Goal: Complete application form

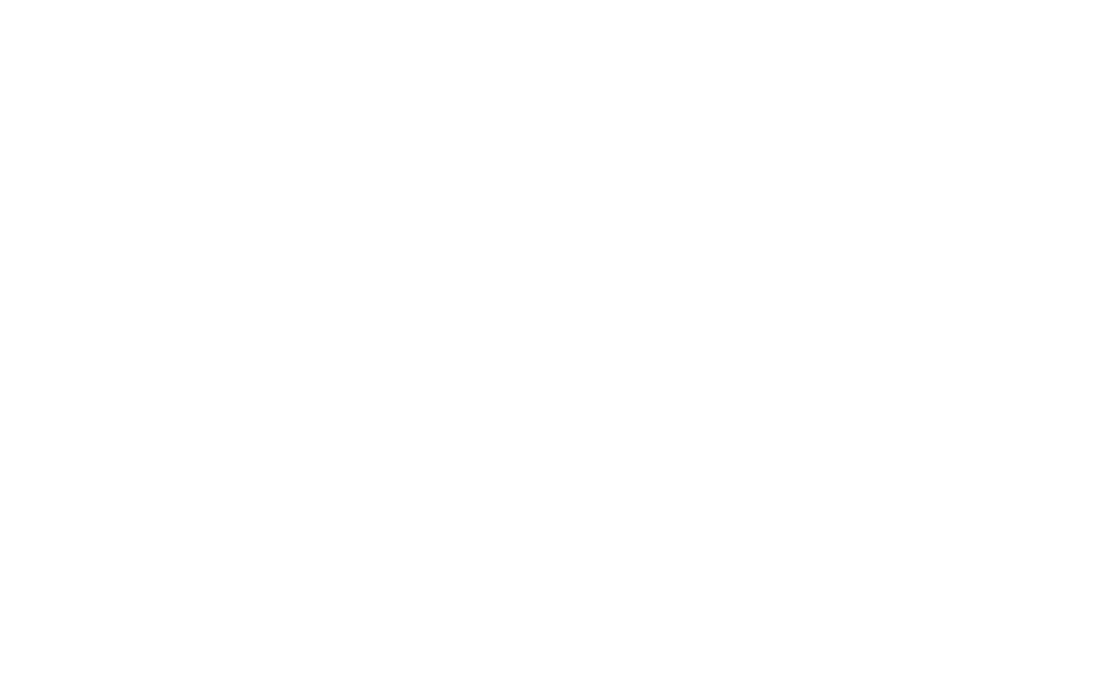
click at [0, 0] on html at bounding box center [0, 0] width 0 height 0
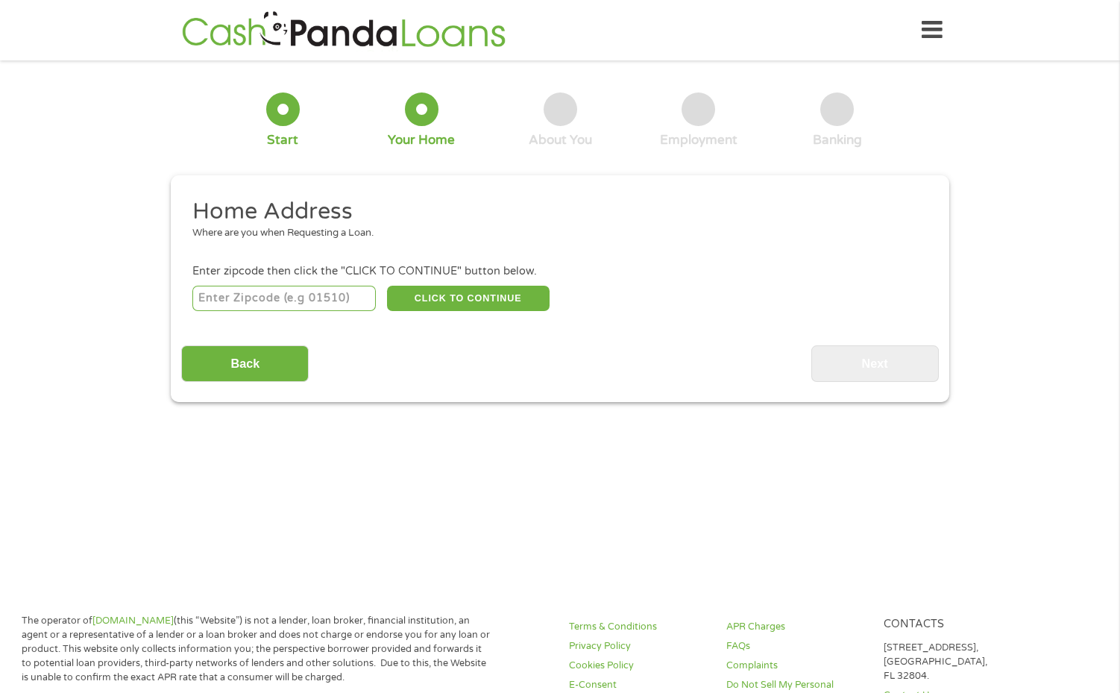
click at [283, 299] on input "number" at bounding box center [284, 298] width 184 height 25
type input "96001"
click at [432, 304] on button "CLICK TO CONTINUE" at bounding box center [468, 298] width 163 height 25
type input "96001"
type input "[PERSON_NAME]"
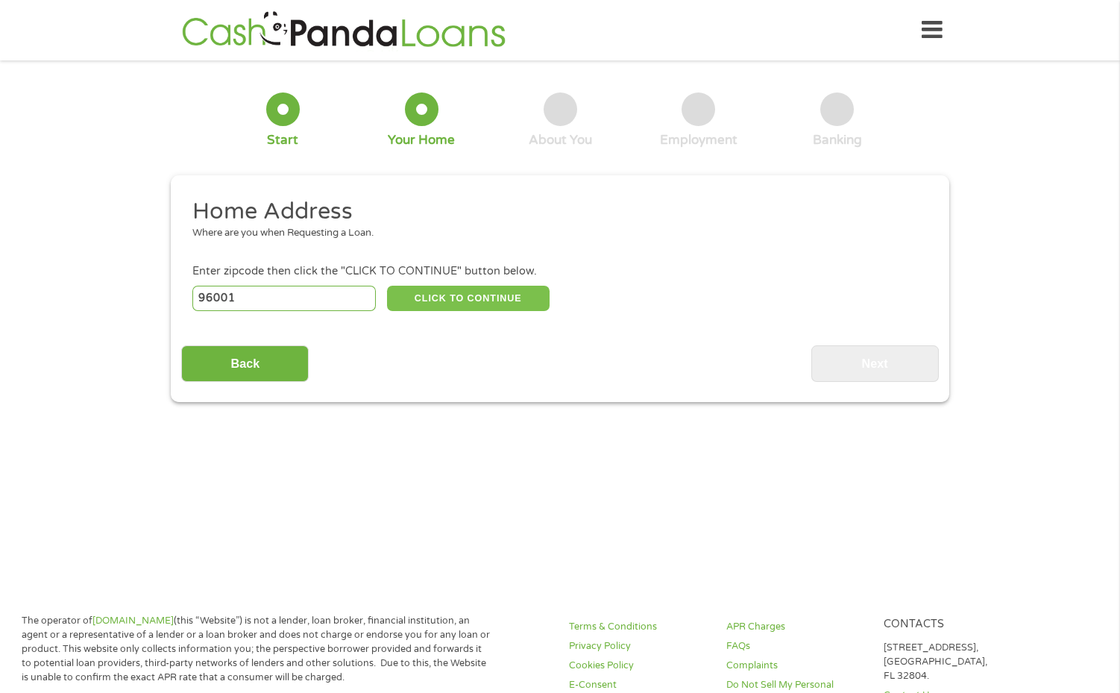
select select "[US_STATE]"
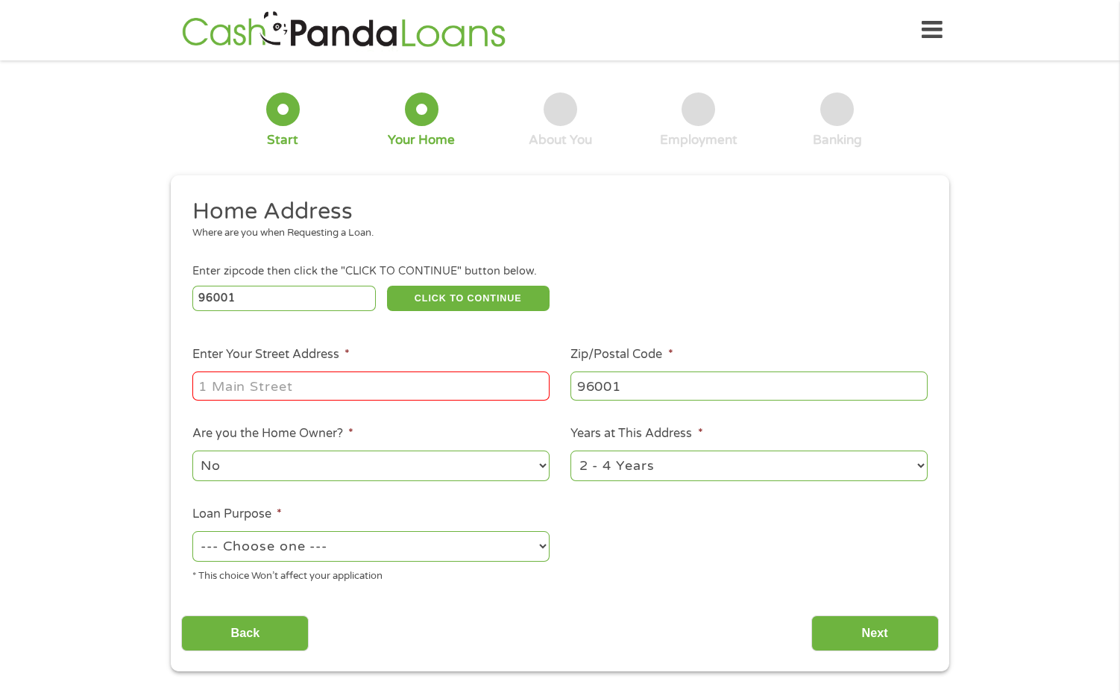
click at [322, 394] on input "Enter Your Street Address *" at bounding box center [370, 385] width 357 height 28
type input "1958 9th St"
click at [745, 470] on select "1 Year or less 1 - 2 Years 2 - 4 Years Over 4 Years" at bounding box center [749, 466] width 357 height 31
select select "24months"
click at [571, 451] on select "1 Year or less 1 - 2 Years 2 - 4 Years Over 4 Years" at bounding box center [749, 466] width 357 height 31
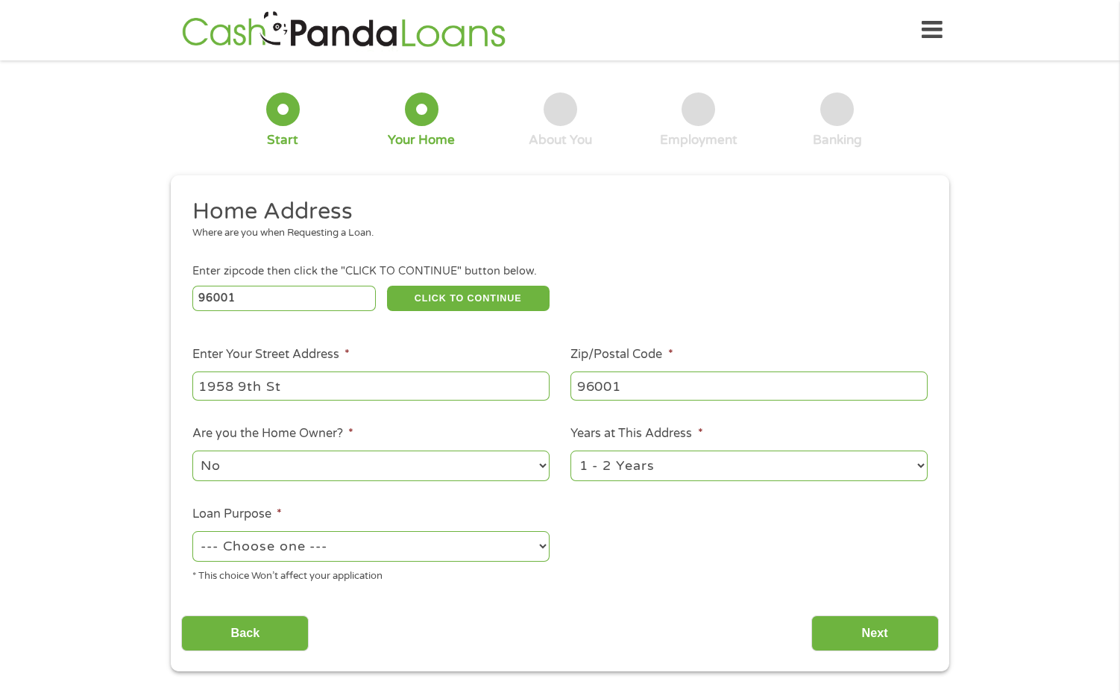
click at [356, 553] on select "--- Choose one --- Pay Bills Debt Consolidation Home Improvement Major Purchase…" at bounding box center [370, 546] width 357 height 31
select select "majorpurchase"
click at [192, 531] on select "--- Choose one --- Pay Bills Debt Consolidation Home Improvement Major Purchase…" at bounding box center [370, 546] width 357 height 31
click at [885, 637] on input "Next" at bounding box center [876, 633] width 128 height 37
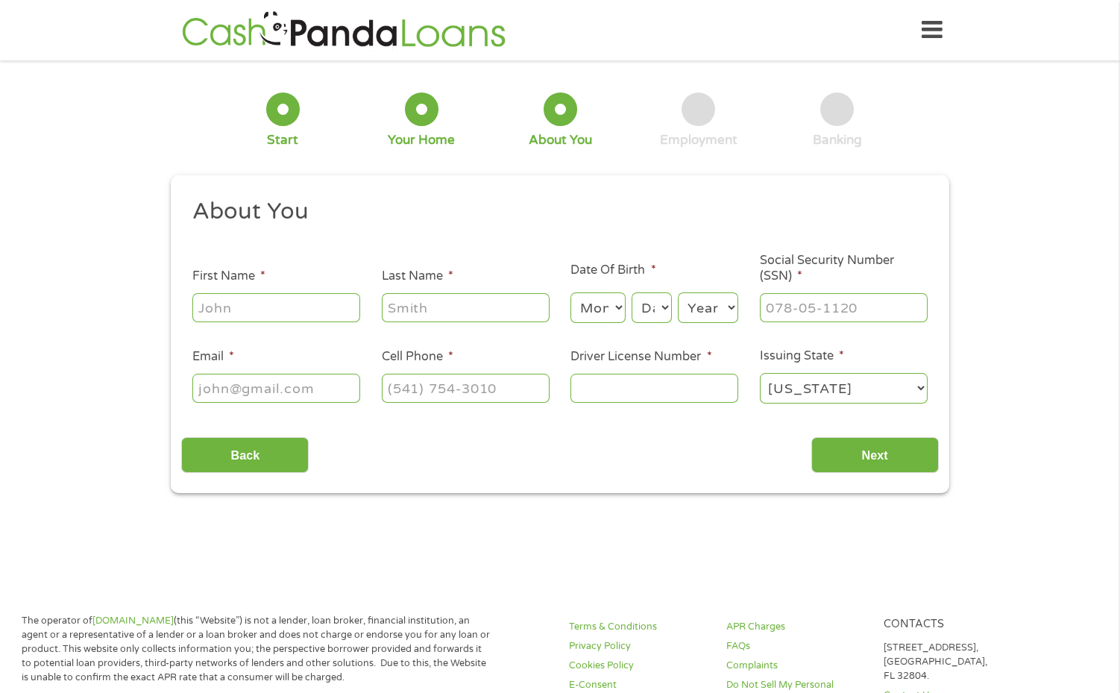
click at [262, 309] on input "First Name *" at bounding box center [276, 307] width 168 height 28
type input "Bailee"
type input "[PERSON_NAME]"
click at [606, 321] on select "Month 1 2 3 4 5 6 7 8 9 10 11 12" at bounding box center [598, 307] width 54 height 31
select select "8"
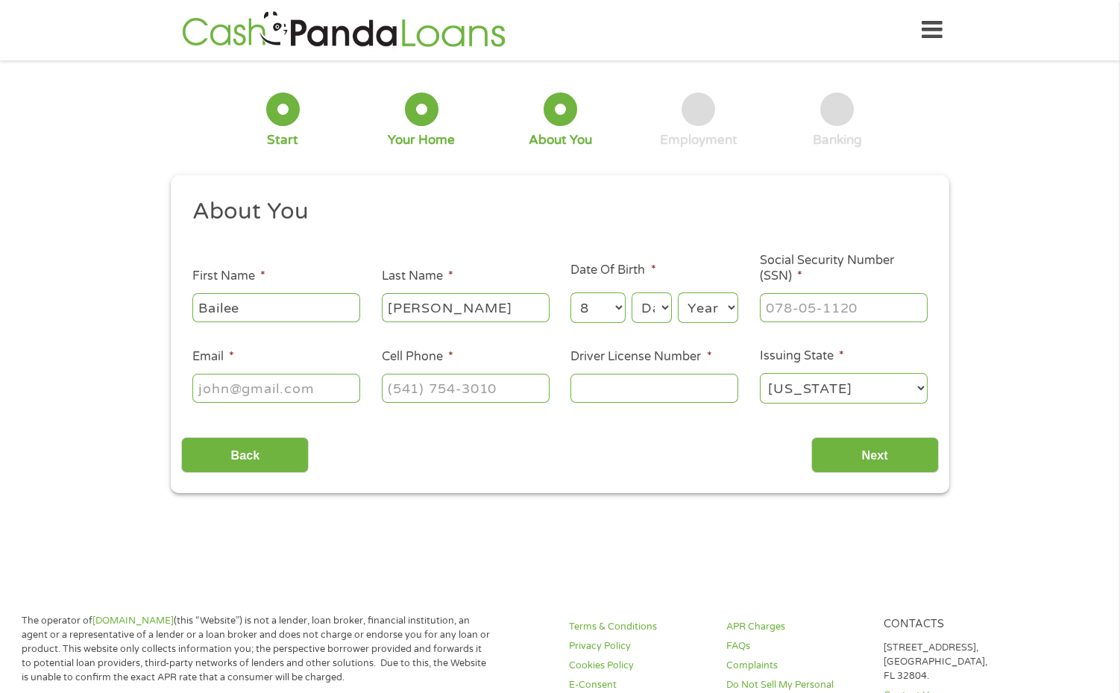
click at [571, 292] on select "Month 1 2 3 4 5 6 7 8 9 10 11 12" at bounding box center [598, 307] width 54 height 31
drag, startPoint x: 657, startPoint y: 310, endPoint x: 656, endPoint y: 321, distance: 11.3
click at [656, 310] on select "Day 1 2 3 4 5 6 7 8 9 10 11 12 13 14 15 16 17 18 19 20 21 22 23 24 25 26 27 28 …" at bounding box center [652, 307] width 40 height 31
select select "8"
click at [632, 292] on select "Day 1 2 3 4 5 6 7 8 9 10 11 12 13 14 15 16 17 18 19 20 21 22 23 24 25 26 27 28 …" at bounding box center [652, 307] width 40 height 31
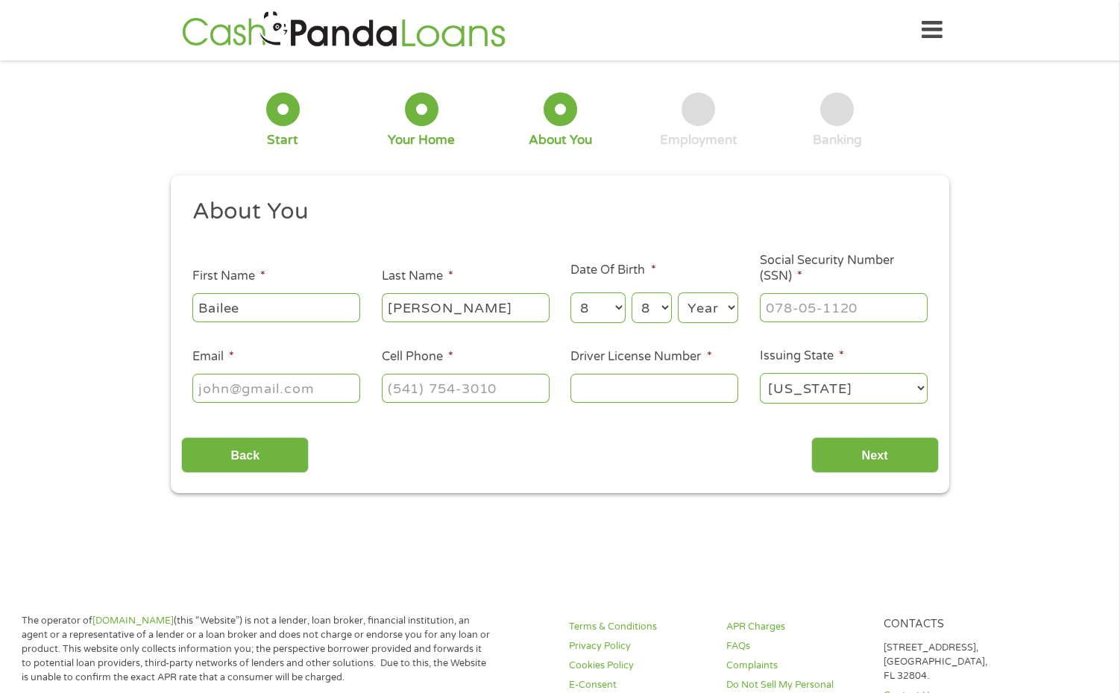
click at [726, 305] on select "Year [DATE] 2006 2005 2004 2003 2002 2001 2000 1999 1998 1997 1996 1995 1994 19…" at bounding box center [708, 307] width 60 height 31
select select "1998"
click at [678, 292] on select "Year [DATE] 2006 2005 2004 2003 2002 2001 2000 1999 1998 1997 1996 1995 1994 19…" at bounding box center [708, 307] width 60 height 31
click at [840, 316] on input "___-__-____" at bounding box center [844, 307] width 168 height 28
type input "604-08-4989"
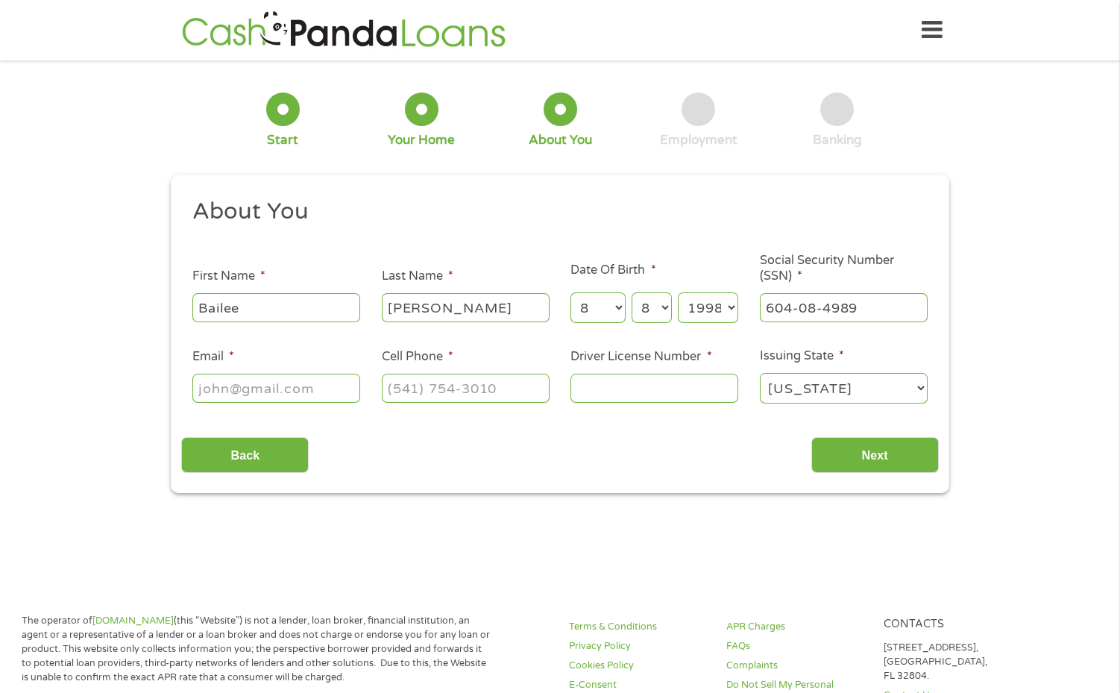
drag, startPoint x: 231, startPoint y: 368, endPoint x: 227, endPoint y: 387, distance: 19.7
click at [228, 371] on li "Email *" at bounding box center [275, 376] width 189 height 57
click at [229, 389] on input "Email *" at bounding box center [276, 388] width 168 height 28
type input "[PERSON_NAME][EMAIL_ADDRESS][DOMAIN_NAME]"
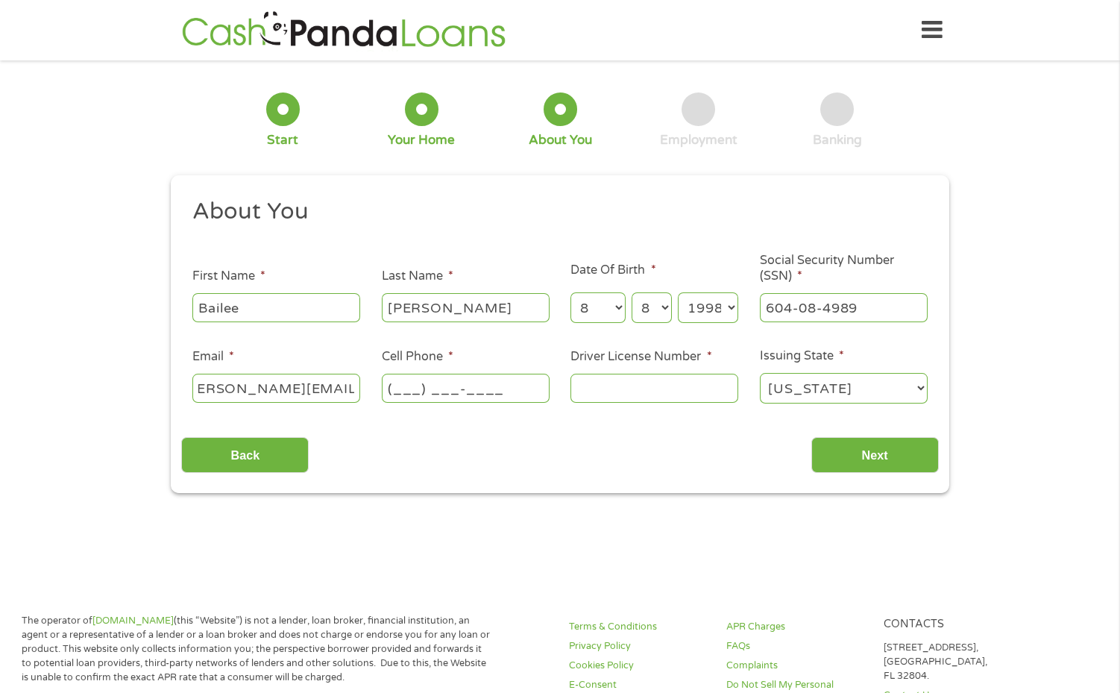
scroll to position [0, 0]
type input "[PHONE_NUMBER]"
type input "Y4521486"
click at [845, 464] on input "Next" at bounding box center [876, 455] width 128 height 37
click at [870, 456] on input "Next" at bounding box center [876, 455] width 128 height 37
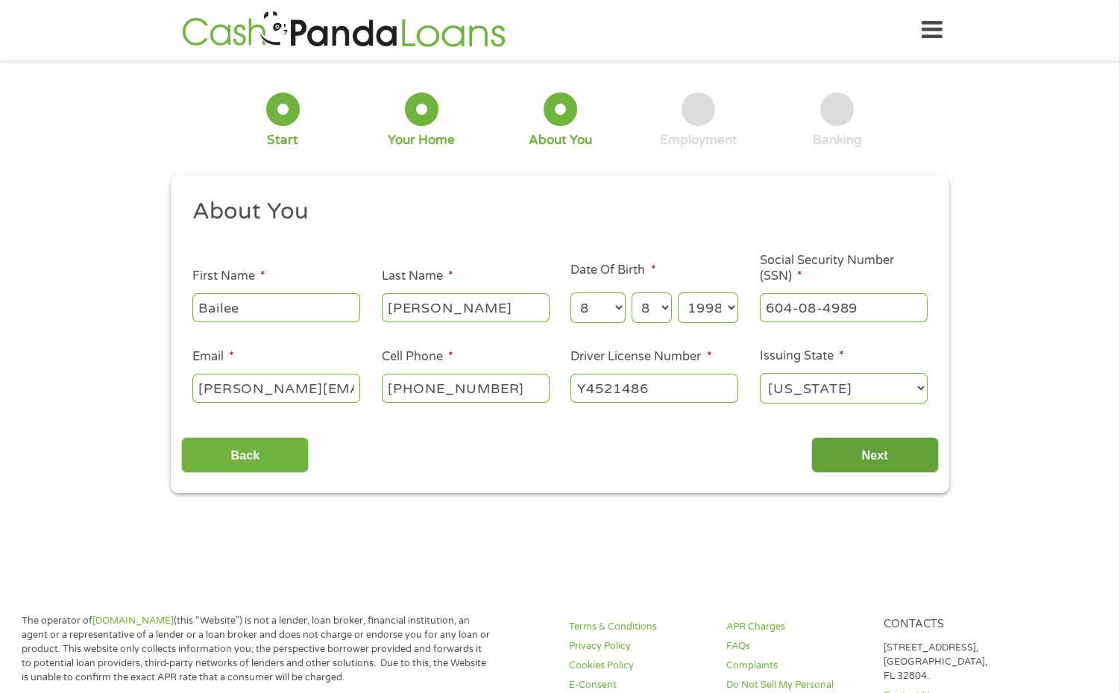
scroll to position [5, 6]
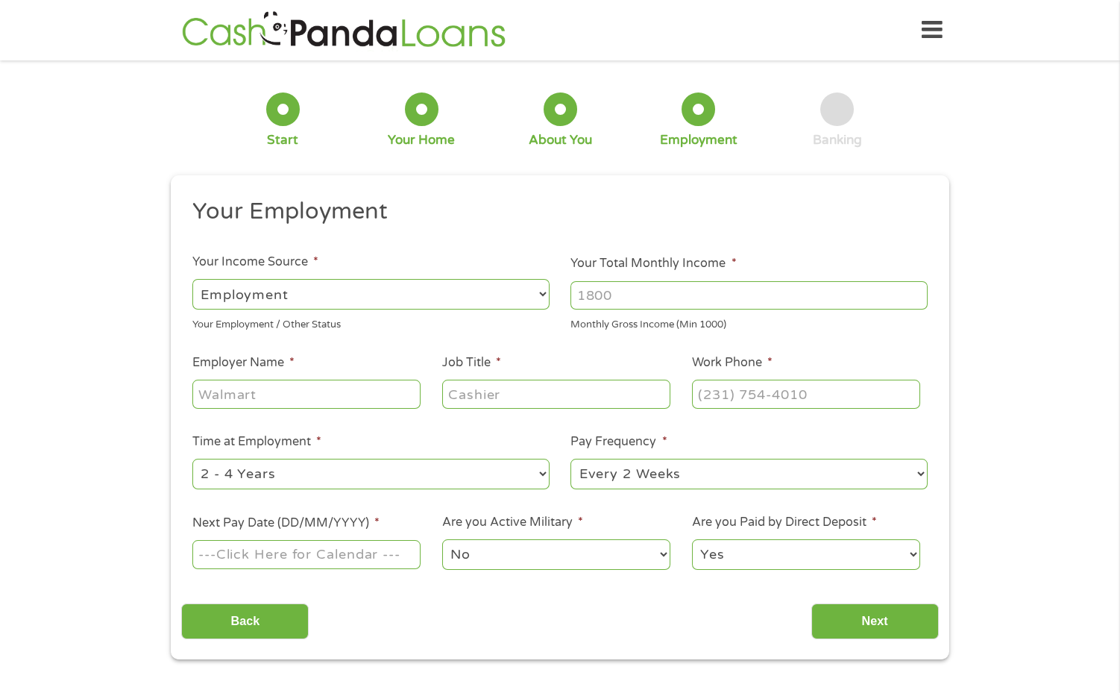
click at [639, 295] on input "Your Total Monthly Income *" at bounding box center [749, 295] width 357 height 28
type input "3500"
click at [240, 395] on input "Employer Name *" at bounding box center [306, 394] width 228 height 28
type input "[GEOGRAPHIC_DATA]"
type input "Human Resources Coordinator"
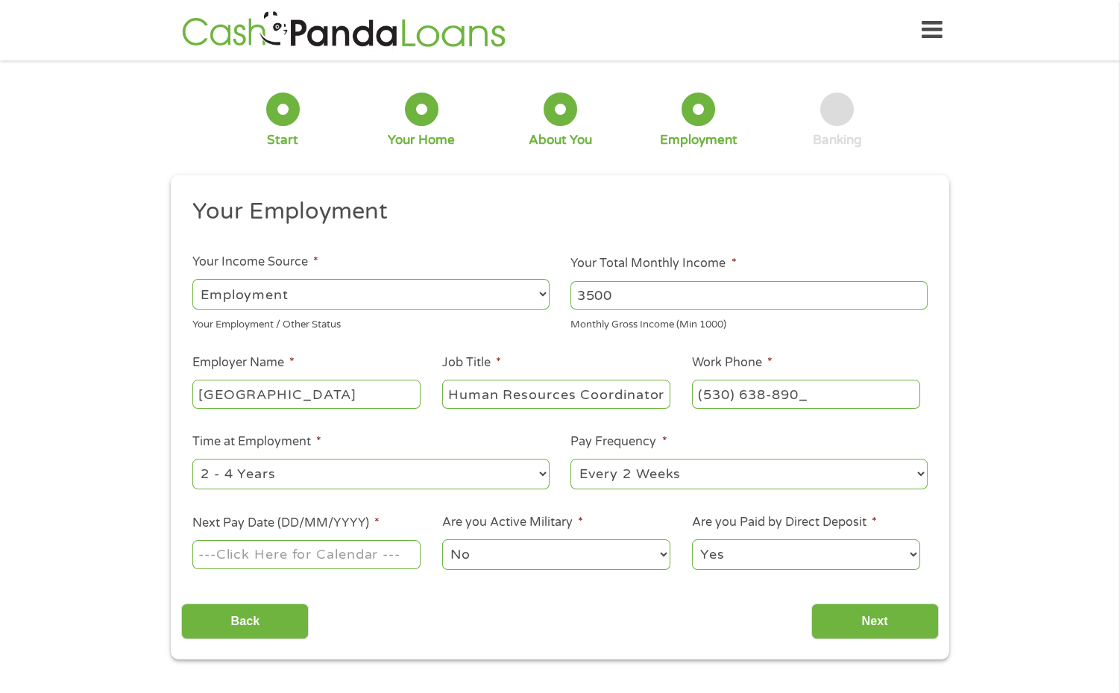
type input "[PHONE_NUMBER]"
click at [287, 481] on select "--- Choose one --- 1 Year or less 1 - 2 Years 2 - 4 Years Over 4 Years" at bounding box center [370, 474] width 357 height 31
select select "24months"
click at [192, 459] on select "--- Choose one --- 1 Year or less 1 - 2 Years 2 - 4 Years Over 4 Years" at bounding box center [370, 474] width 357 height 31
click at [663, 479] on select "--- Choose one --- Every 2 Weeks Every Week Monthly Semi-Monthly" at bounding box center [749, 474] width 357 height 31
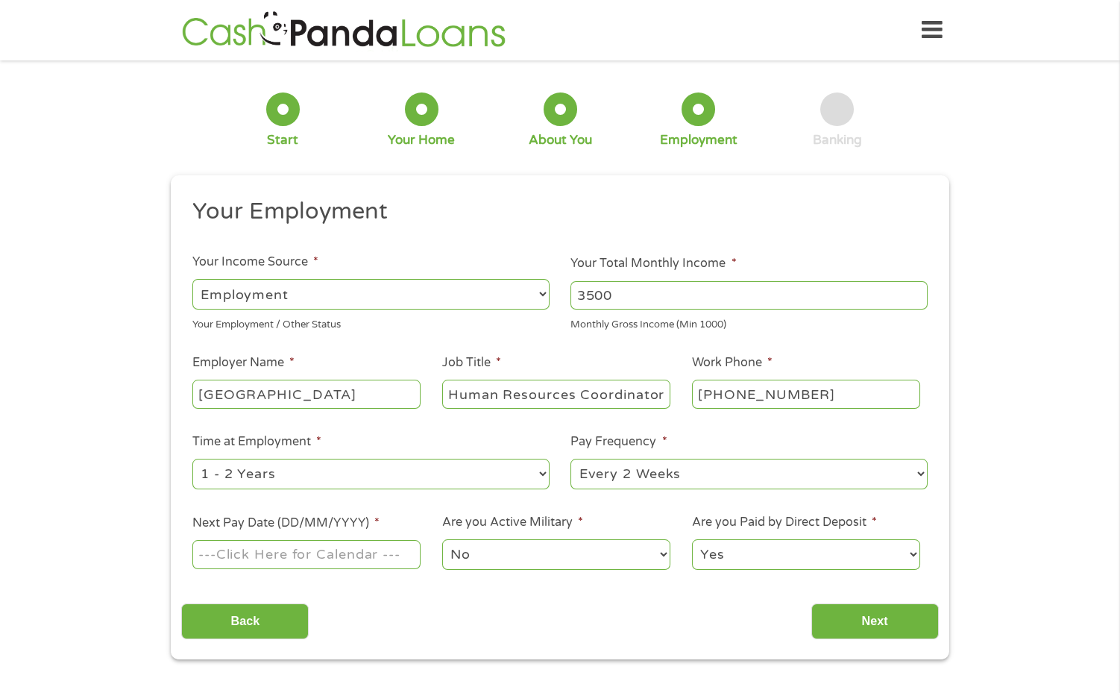
click at [571, 459] on select "--- Choose one --- Every 2 Weeks Every Week Monthly Semi-Monthly" at bounding box center [749, 474] width 357 height 31
click at [263, 557] on input "Next Pay Date (DD/MM/YYYY) *" at bounding box center [306, 554] width 228 height 28
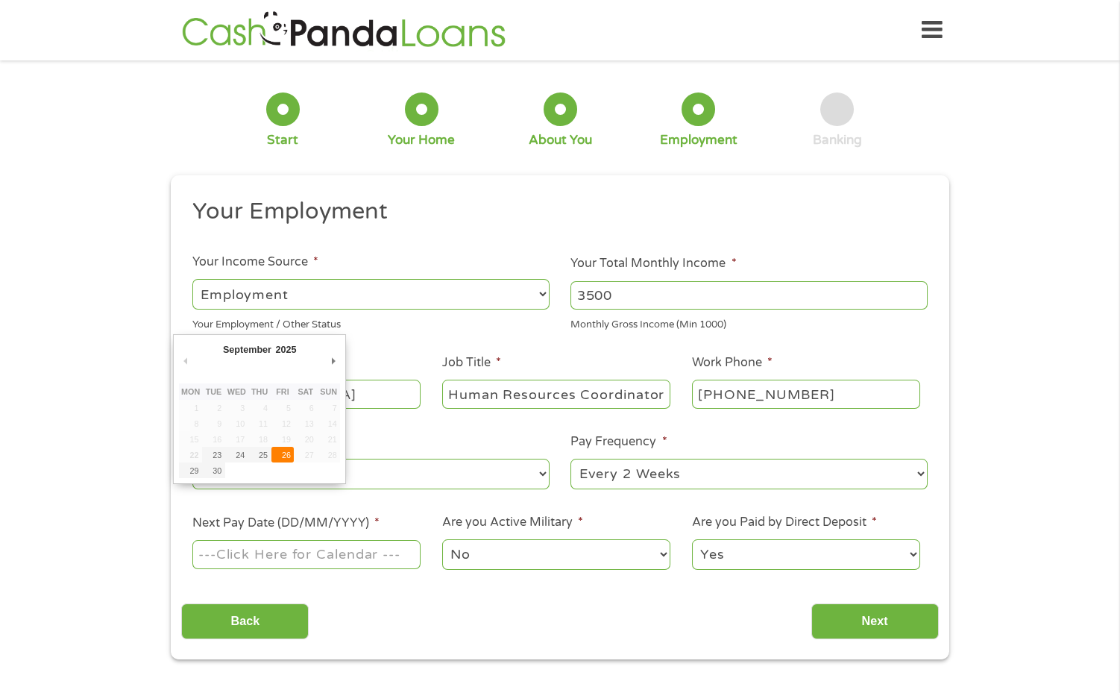
type input "[DATE]"
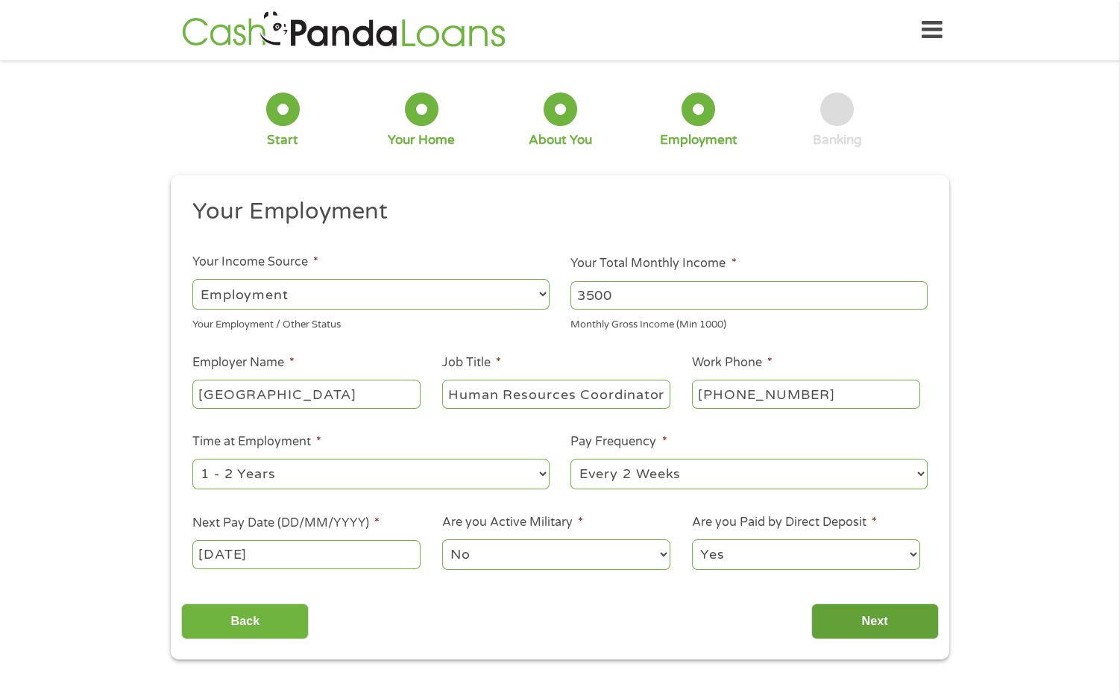
click at [895, 612] on input "Next" at bounding box center [876, 621] width 128 height 37
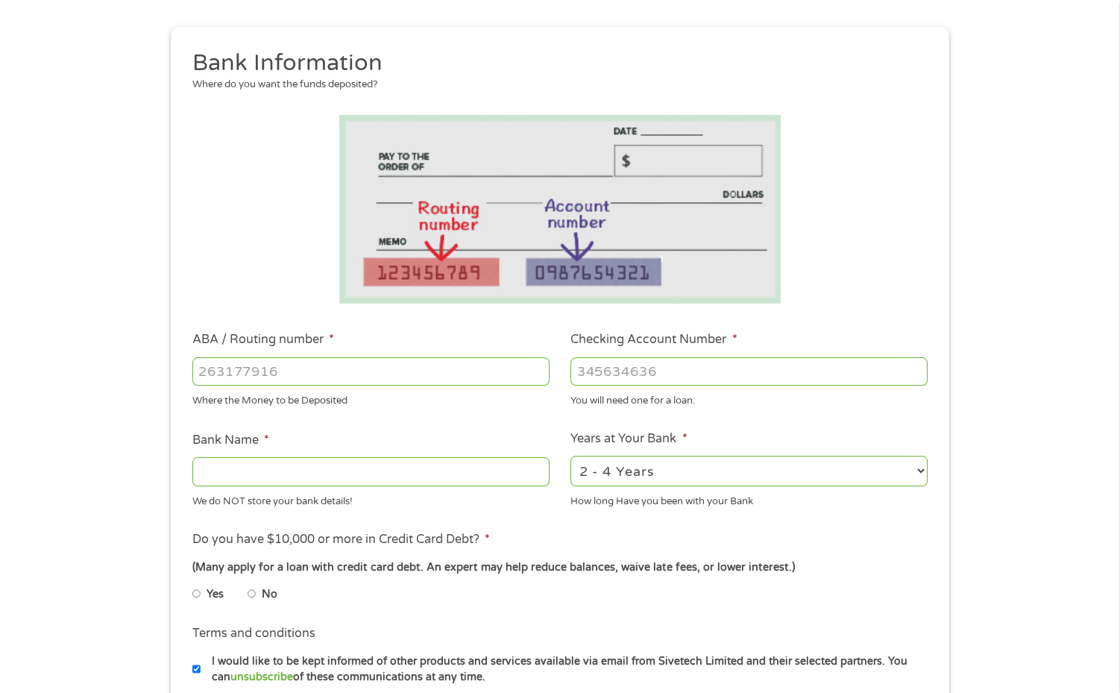
scroll to position [149, 0]
click at [206, 373] on input "ABA / Routing number *" at bounding box center [370, 371] width 357 height 28
type input "121042882"
type input "[PERSON_NAME] FARGO BANK NA"
type input "8288269502"
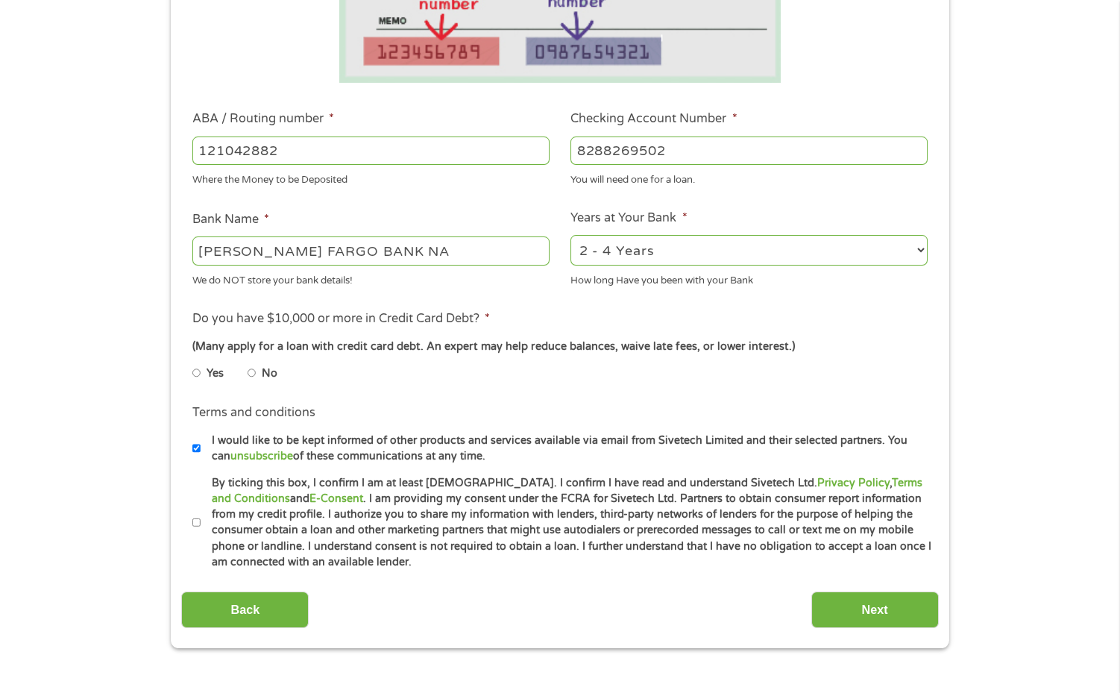
scroll to position [373, 0]
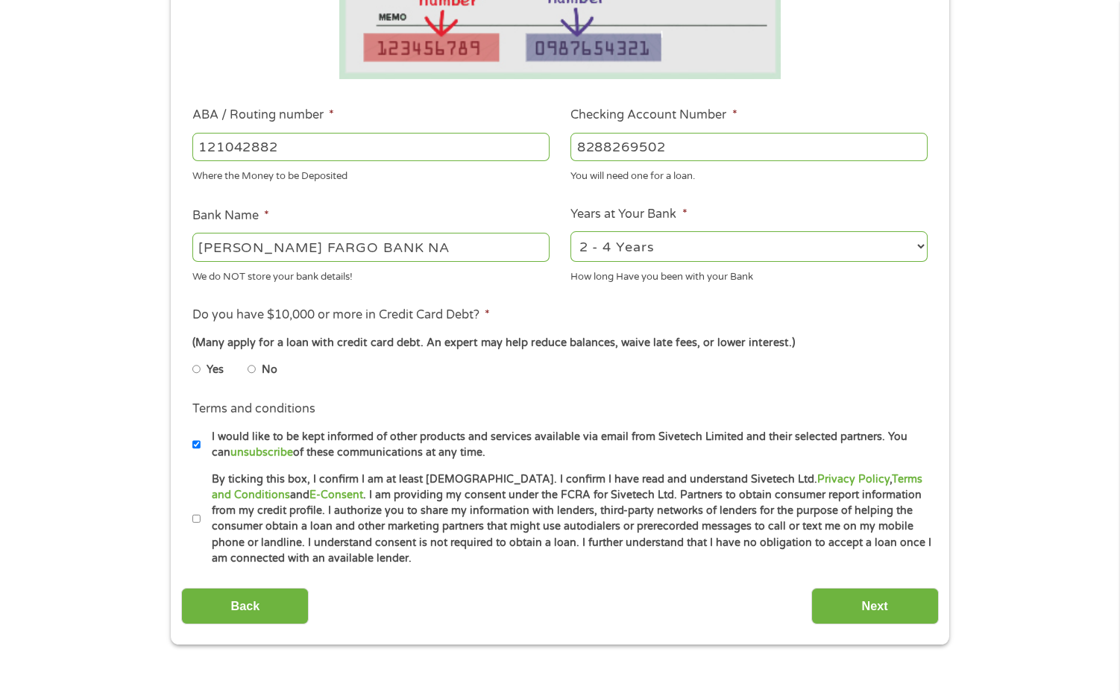
click at [251, 369] on input "No" at bounding box center [252, 369] width 9 height 24
radio input "true"
click at [198, 519] on input "By ticking this box, I confirm I am at least [DEMOGRAPHIC_DATA]. I confirm I ha…" at bounding box center [196, 519] width 9 height 24
checkbox input "true"
click at [897, 612] on input "Next" at bounding box center [876, 606] width 128 height 37
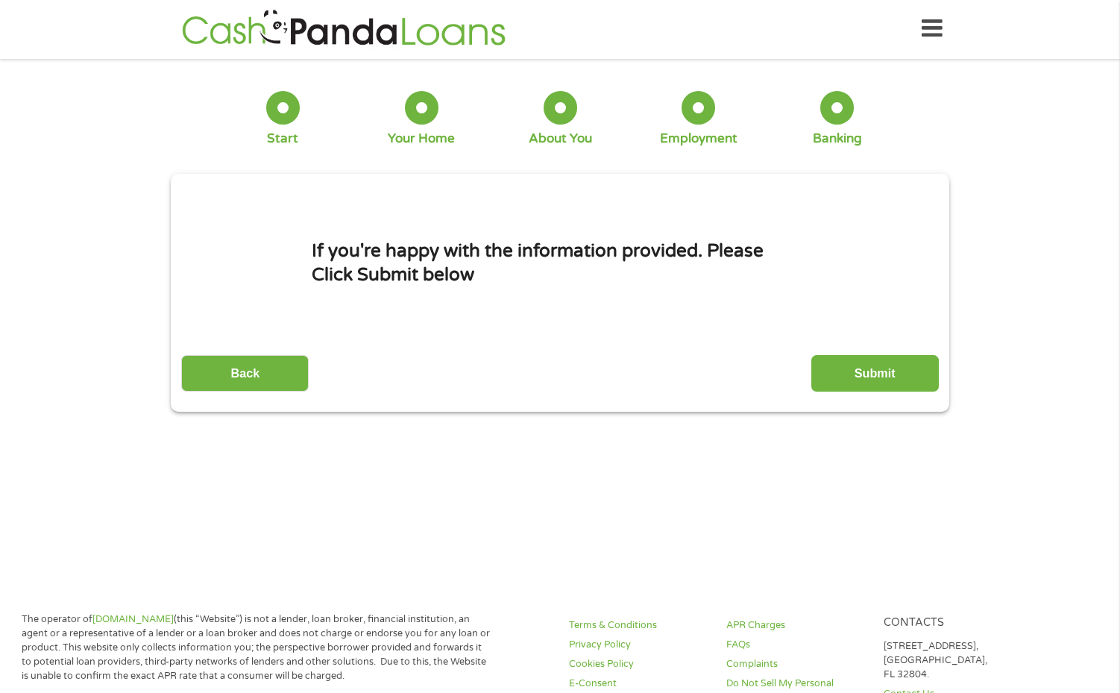
scroll to position [0, 0]
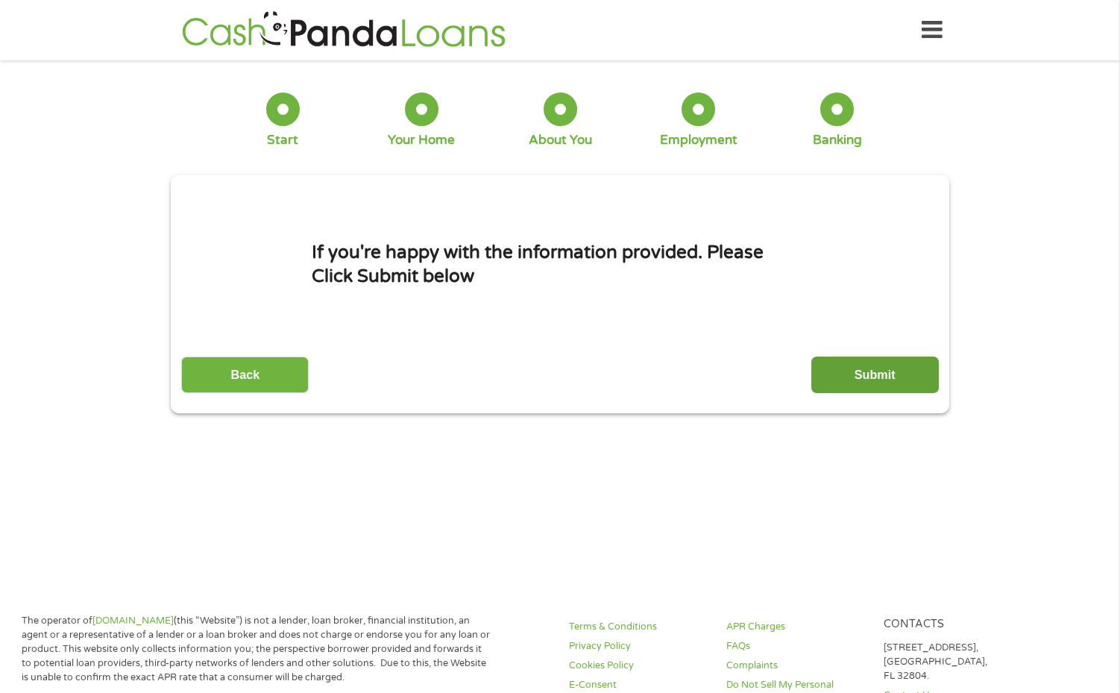
click at [852, 372] on input "Submit" at bounding box center [876, 375] width 128 height 37
